Goal: Manage account settings

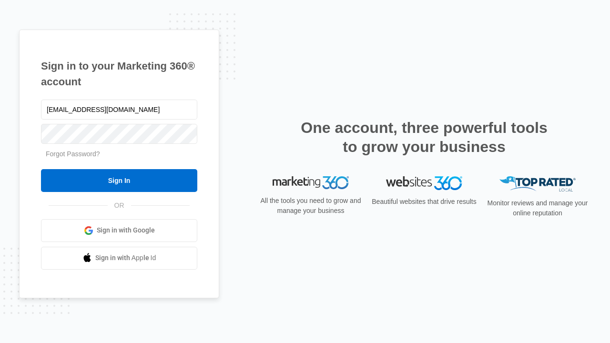
type input "[EMAIL_ADDRESS][DOMAIN_NAME]"
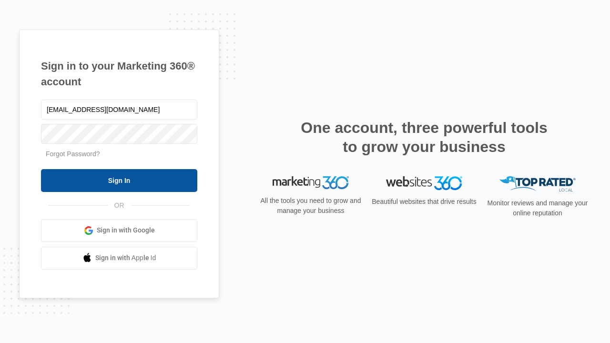
click at [119, 180] on input "Sign In" at bounding box center [119, 180] width 156 height 23
